Goal: Information Seeking & Learning: Learn about a topic

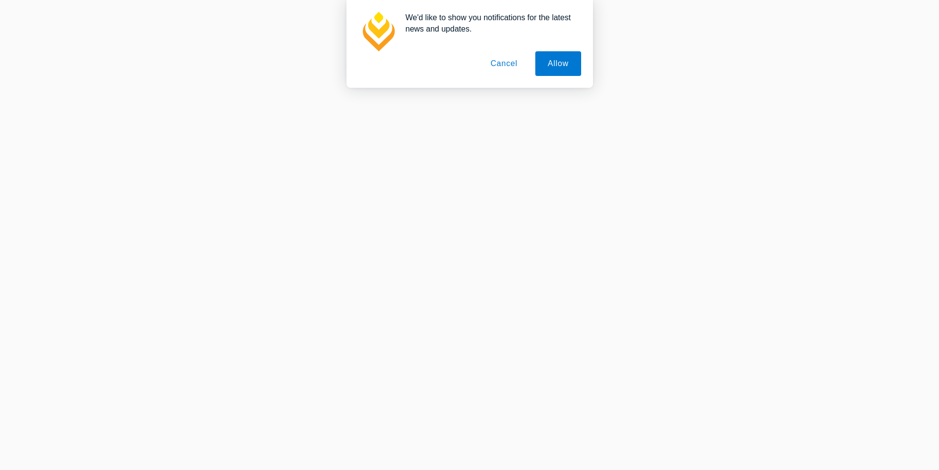
scroll to position [444, 0]
click at [560, 57] on button "Allow" at bounding box center [557, 63] width 45 height 25
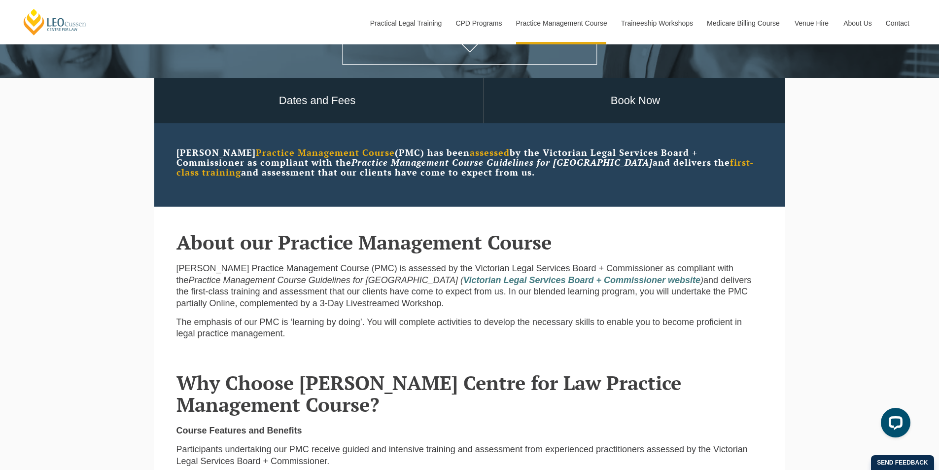
scroll to position [261, 0]
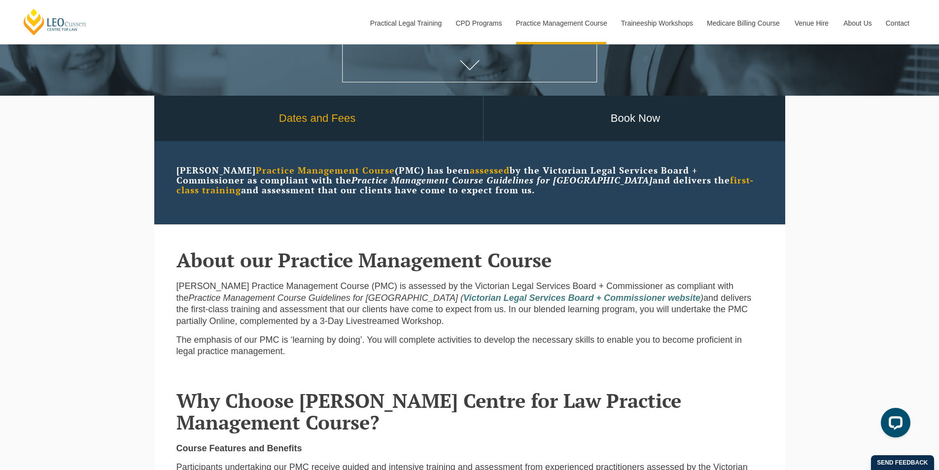
click at [299, 131] on link "Dates and Fees" at bounding box center [317, 119] width 331 height 46
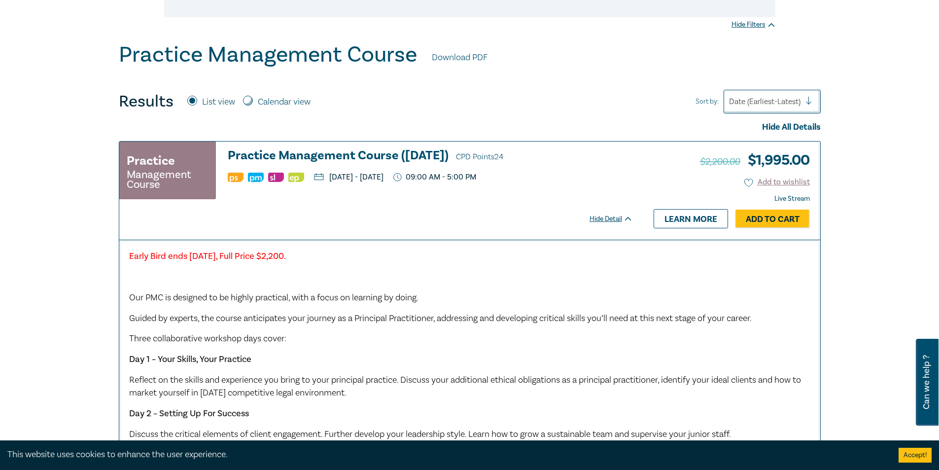
scroll to position [148, 0]
